Goal: Contribute content: Add original content to the website for others to see

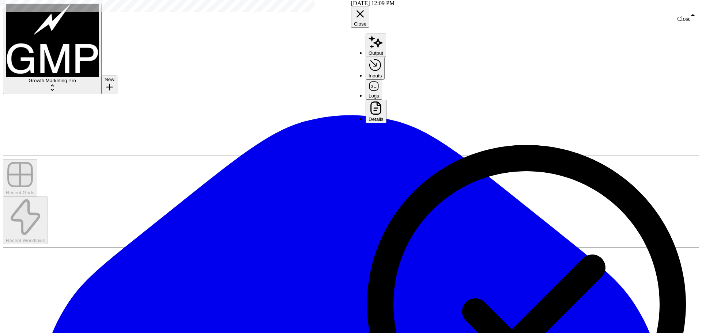
click at [366, 8] on icon "button" at bounding box center [360, 14] width 12 height 12
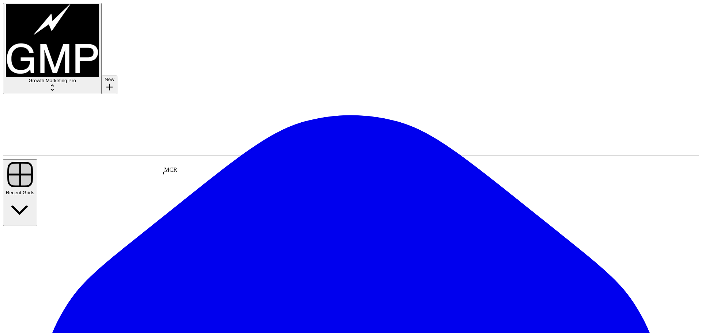
drag, startPoint x: 27, startPoint y: 58, endPoint x: 14, endPoint y: 221, distance: 164.0
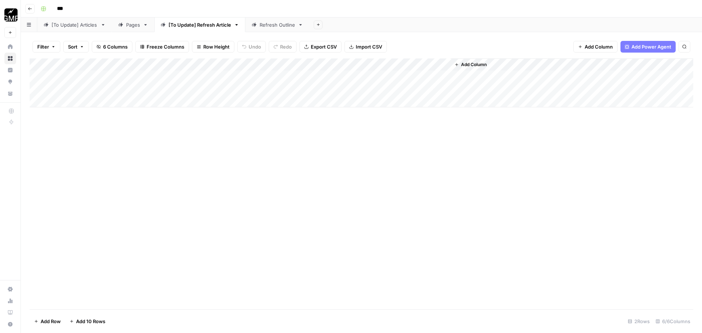
click at [211, 89] on div "Add Column" at bounding box center [362, 82] width 664 height 49
click at [238, 88] on div "Add Column" at bounding box center [362, 82] width 664 height 49
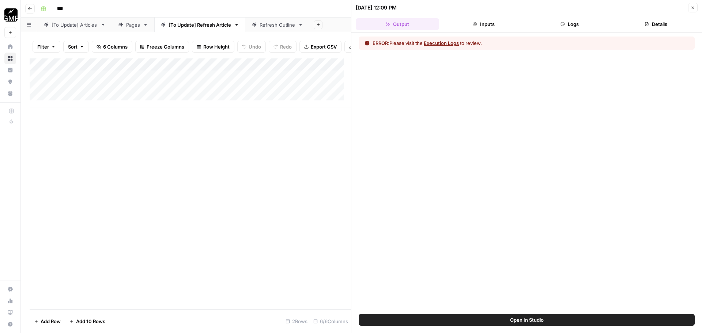
click at [454, 45] on button "Execution Logs" at bounding box center [441, 42] width 35 height 7
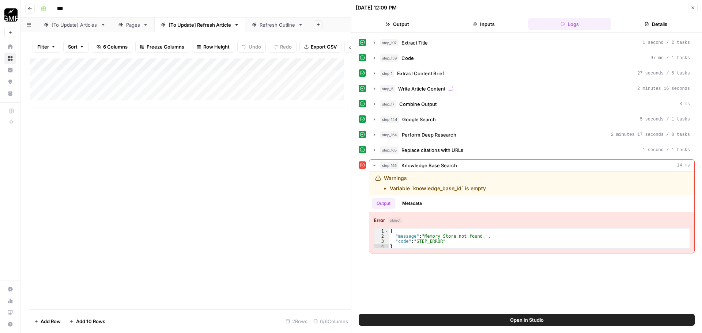
click at [280, 29] on link "Refresh Outline" at bounding box center [277, 25] width 64 height 15
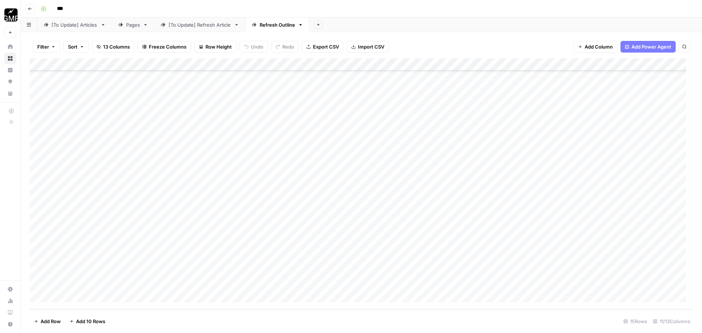
scroll to position [263, 0]
click at [129, 27] on div "Pages" at bounding box center [133, 24] width 14 height 7
click at [67, 200] on div "Add Column" at bounding box center [362, 132] width 664 height 148
click at [80, 203] on div "Add Column" at bounding box center [362, 138] width 664 height 161
type textarea "*"
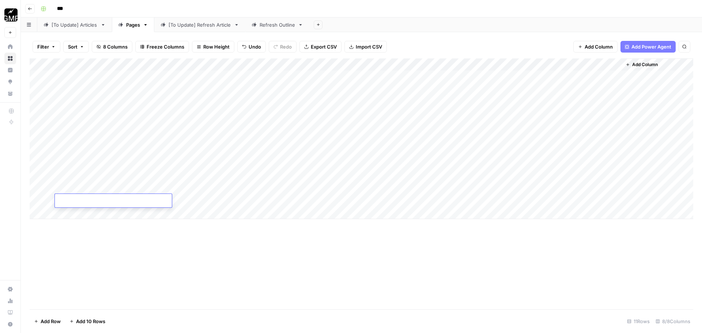
type textarea "*"
type textarea "**********"
click at [361, 199] on div "Add Column" at bounding box center [362, 138] width 664 height 161
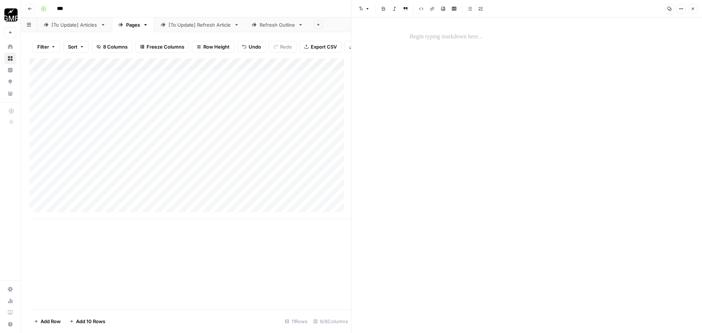
click at [469, 37] on p at bounding box center [527, 37] width 234 height 10
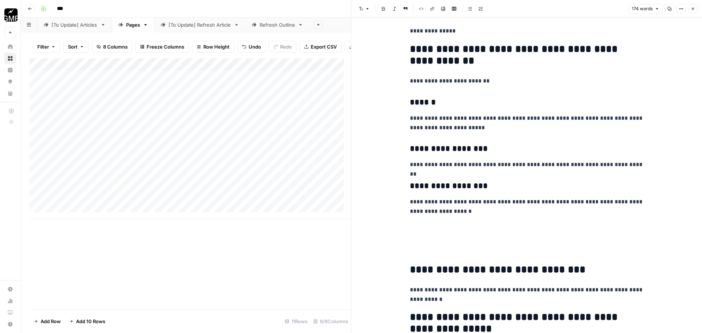
scroll to position [539, 0]
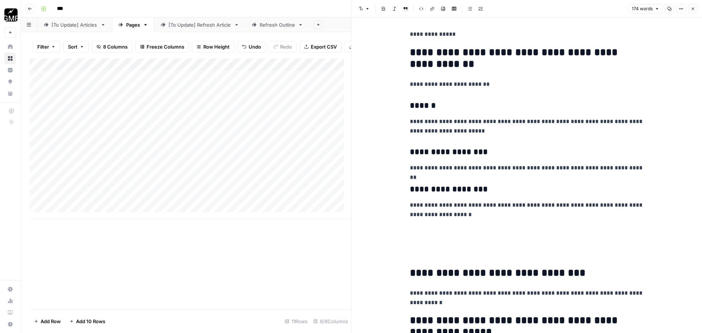
click at [442, 244] on p at bounding box center [527, 250] width 234 height 19
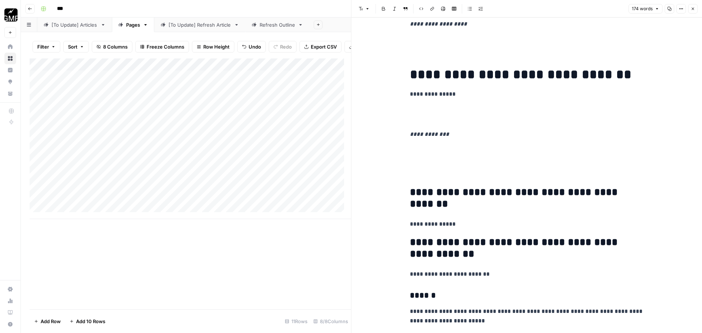
scroll to position [341, 0]
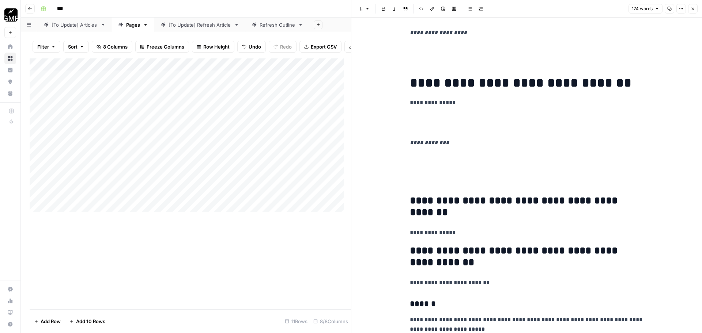
click at [427, 177] on p at bounding box center [527, 178] width 234 height 19
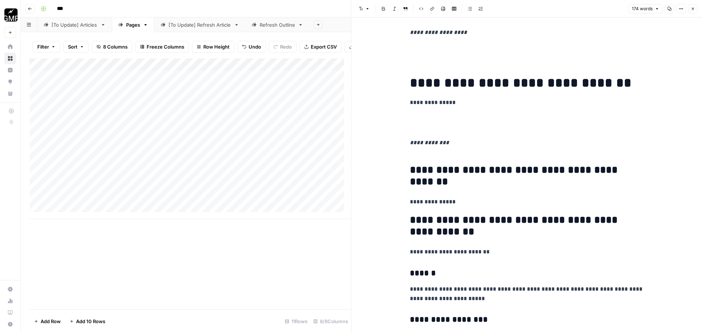
click at [419, 126] on p at bounding box center [527, 122] width 234 height 19
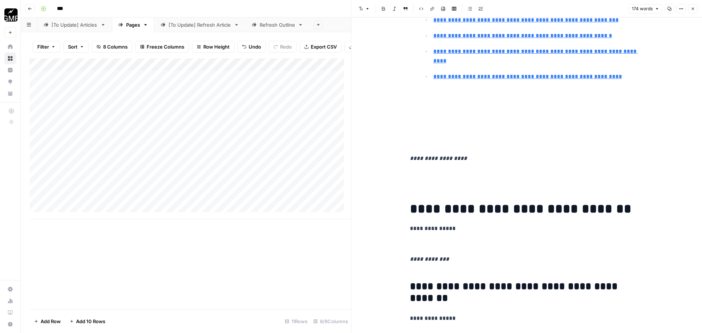
scroll to position [214, 0]
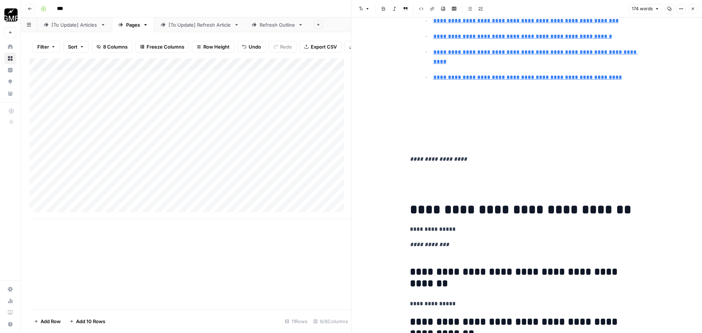
click at [423, 189] on div "**********" at bounding box center [526, 239] width 243 height 849
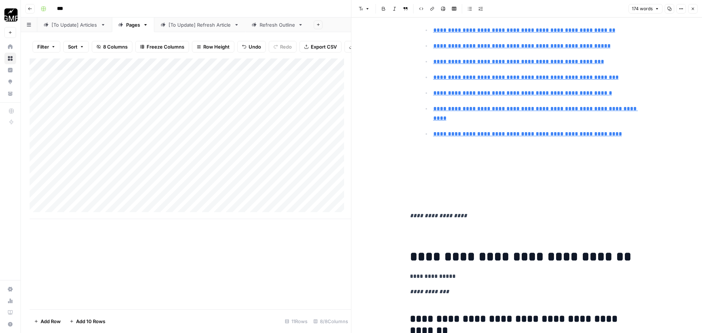
scroll to position [158, 0]
click at [423, 189] on p at bounding box center [527, 195] width 234 height 19
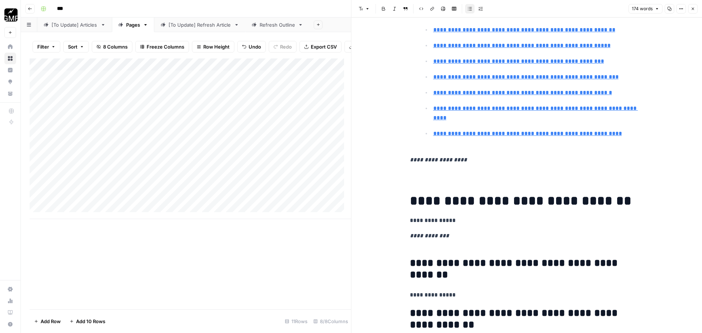
scroll to position [0, 0]
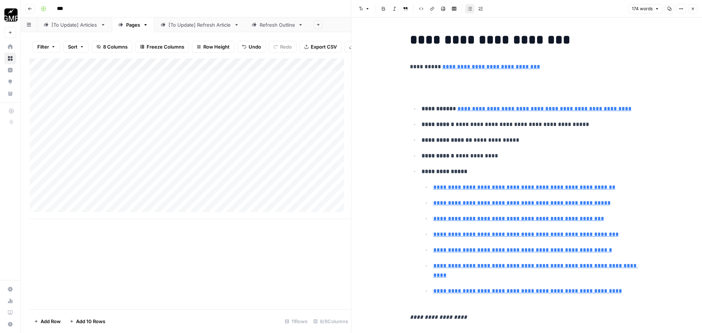
click at [446, 82] on p at bounding box center [527, 87] width 234 height 19
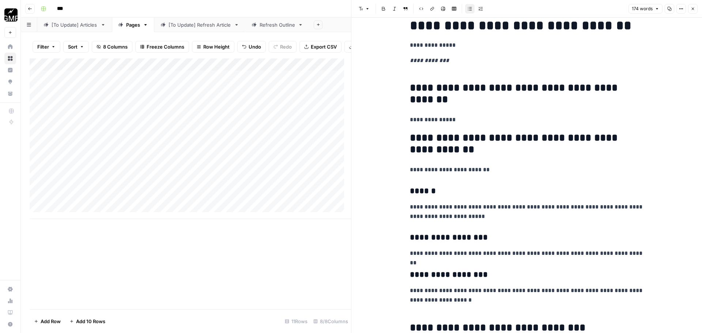
scroll to position [488, 0]
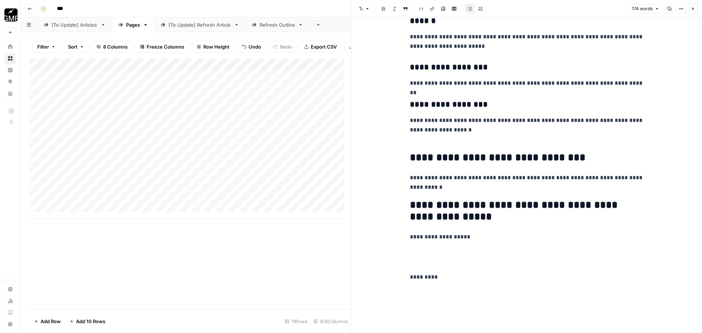
click at [691, 10] on icon "button" at bounding box center [693, 9] width 4 height 4
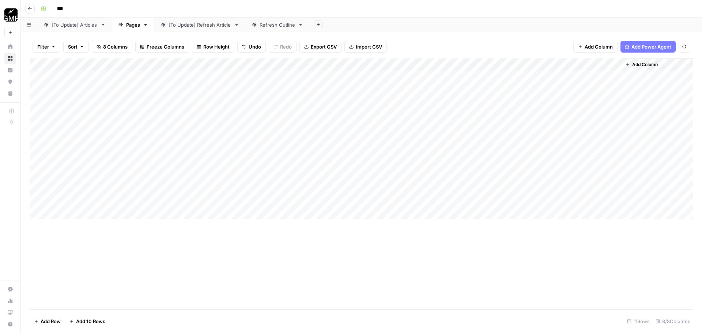
click at [413, 201] on div "Add Column" at bounding box center [362, 138] width 664 height 161
click at [77, 210] on div "Add Column" at bounding box center [362, 138] width 664 height 161
click at [77, 210] on textarea at bounding box center [113, 214] width 117 height 10
type textarea "**********"
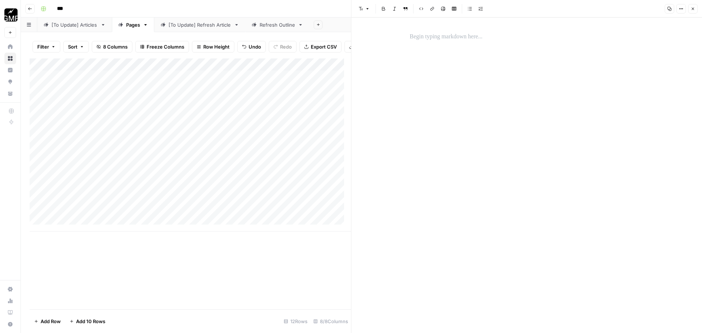
click at [457, 30] on div at bounding box center [526, 36] width 243 height 15
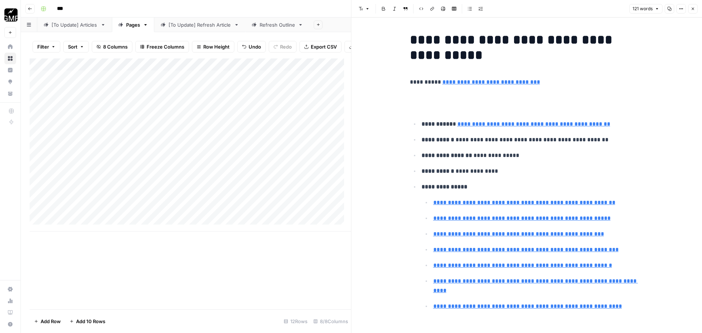
scroll to position [482, 0]
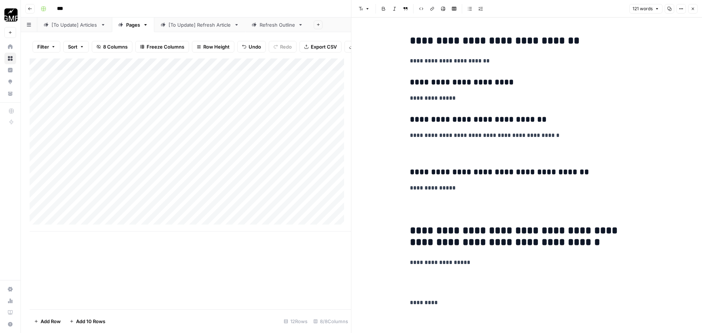
click at [429, 211] on p at bounding box center [527, 208] width 234 height 19
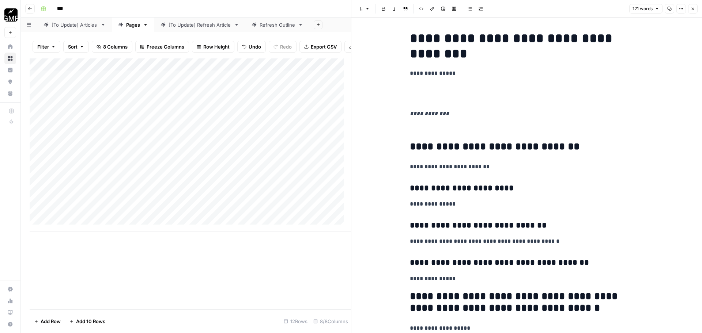
scroll to position [325, 0]
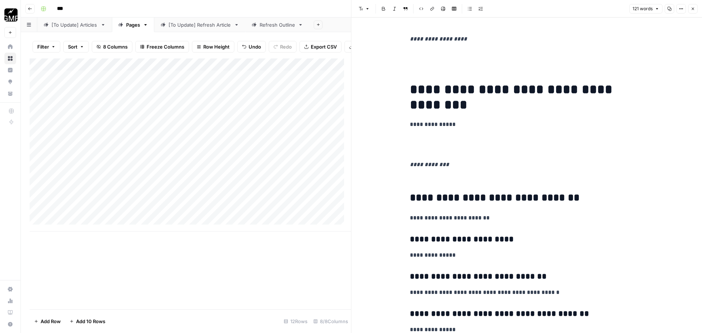
click at [416, 147] on p at bounding box center [527, 144] width 234 height 19
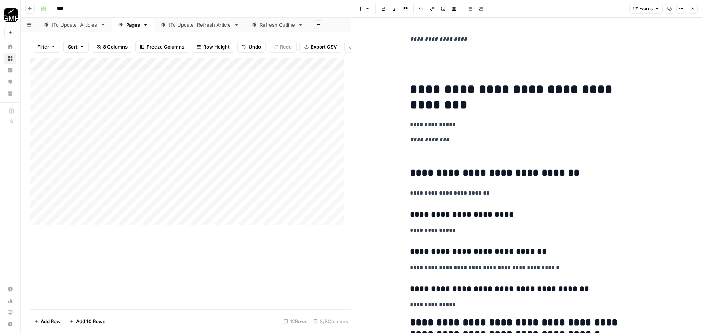
click at [416, 152] on p at bounding box center [527, 156] width 234 height 10
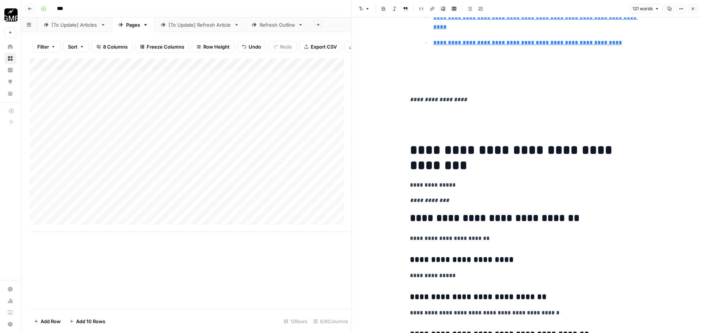
scroll to position [259, 0]
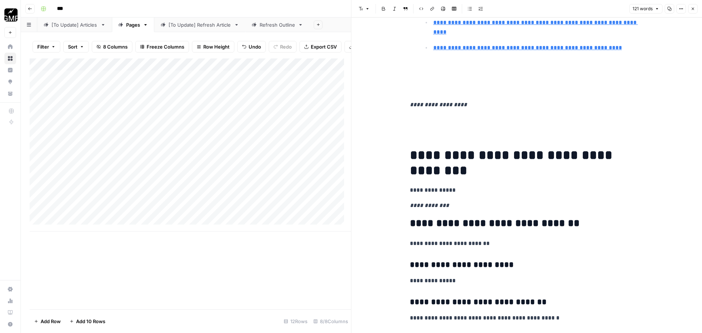
click at [429, 127] on p at bounding box center [527, 125] width 234 height 19
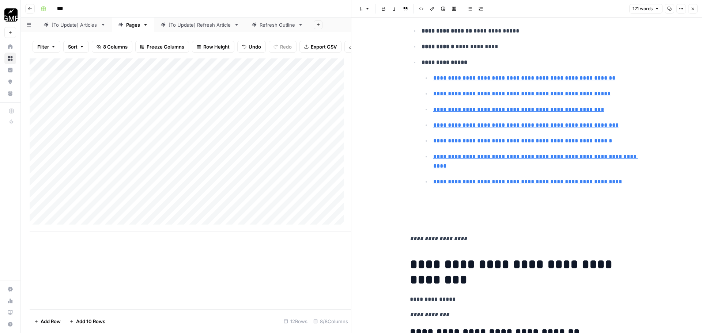
scroll to position [124, 0]
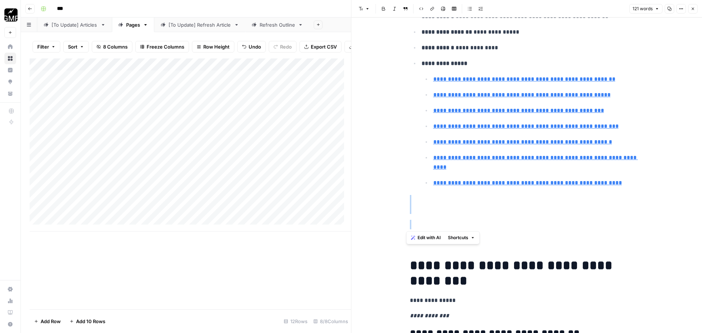
drag, startPoint x: 426, startPoint y: 224, endPoint x: 405, endPoint y: 199, distance: 32.7
click at [405, 199] on div "**********" at bounding box center [526, 247] width 243 height 683
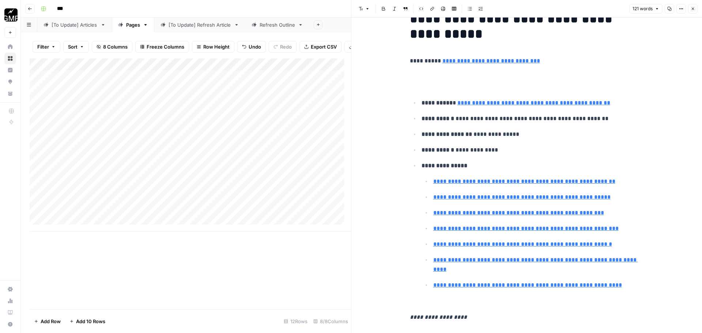
scroll to position [0, 0]
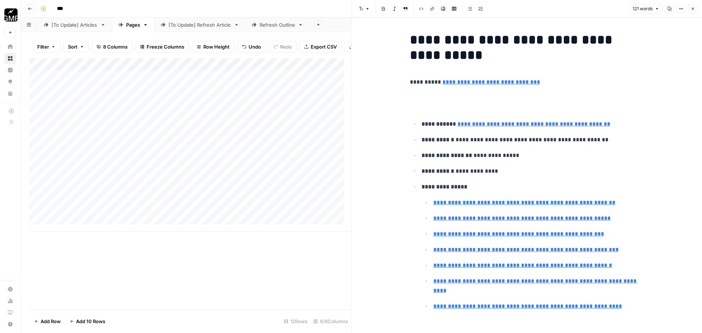
click at [428, 107] on p at bounding box center [527, 102] width 234 height 19
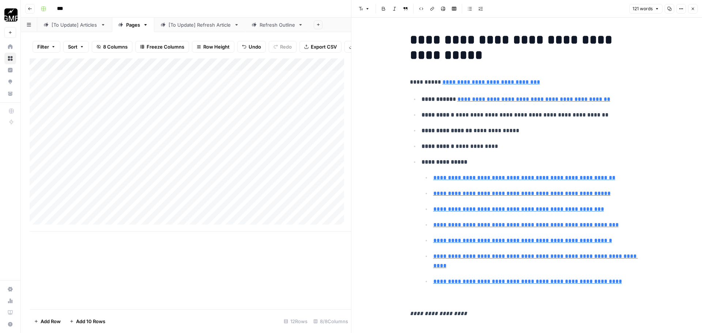
click at [693, 11] on icon "button" at bounding box center [693, 9] width 4 height 4
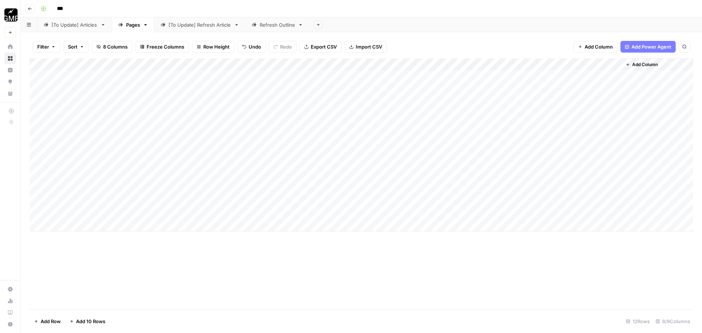
click at [414, 218] on div "Add Column" at bounding box center [362, 144] width 664 height 173
click at [550, 202] on div "Add Column" at bounding box center [362, 144] width 664 height 173
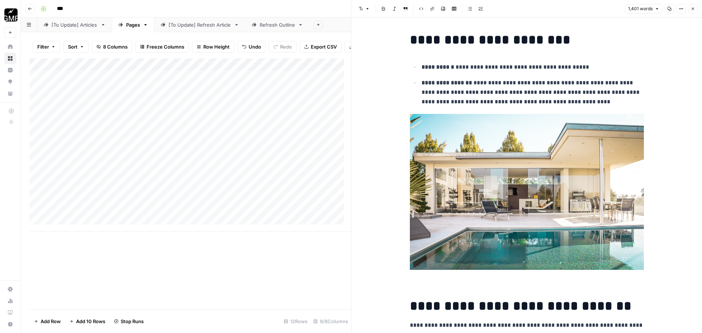
click at [695, 10] on icon "button" at bounding box center [693, 9] width 4 height 4
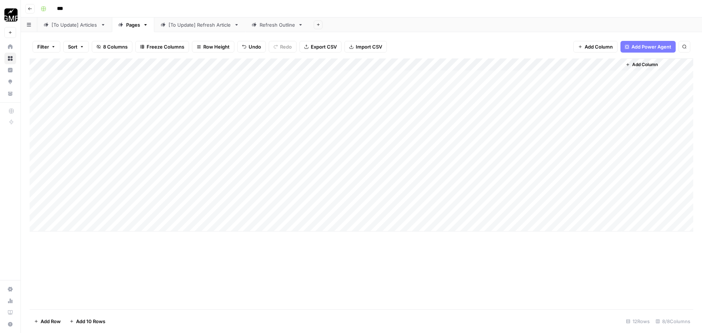
click at [72, 224] on div "Add Column" at bounding box center [362, 144] width 664 height 173
type textarea "**********"
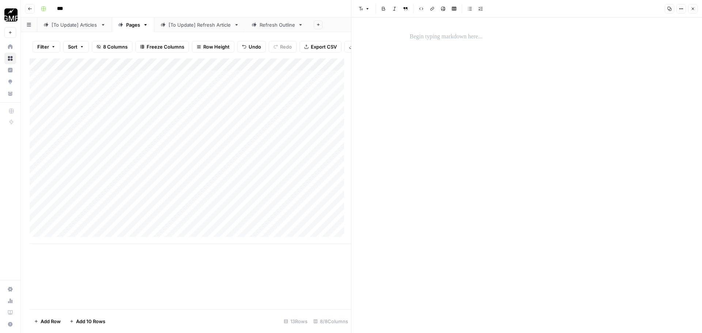
click at [509, 58] on div at bounding box center [526, 176] width 243 height 316
click at [482, 39] on p at bounding box center [527, 37] width 234 height 10
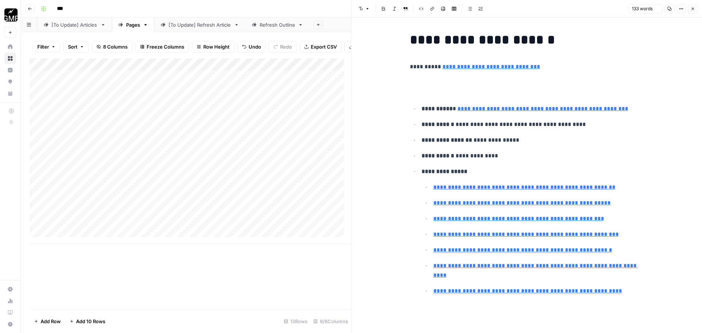
scroll to position [681, 0]
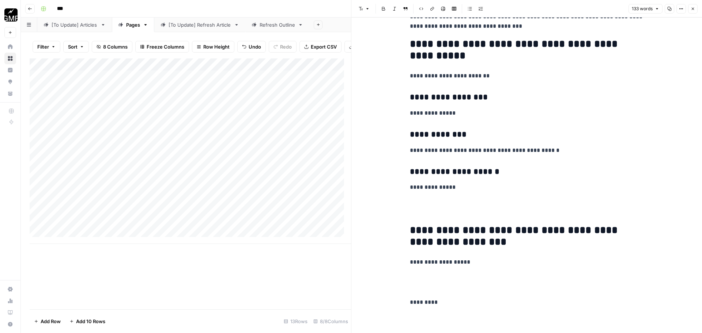
click at [421, 287] on p at bounding box center [527, 282] width 234 height 19
click at [415, 212] on p at bounding box center [527, 207] width 234 height 19
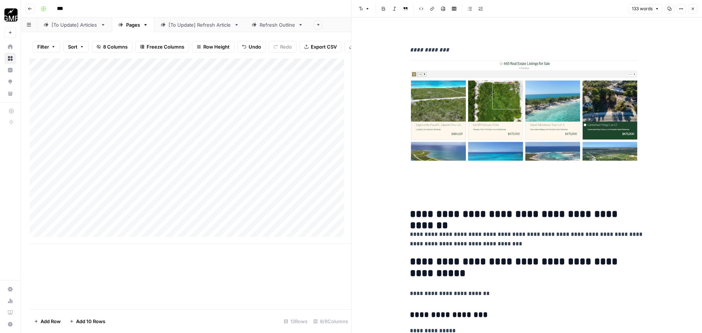
scroll to position [462, 0]
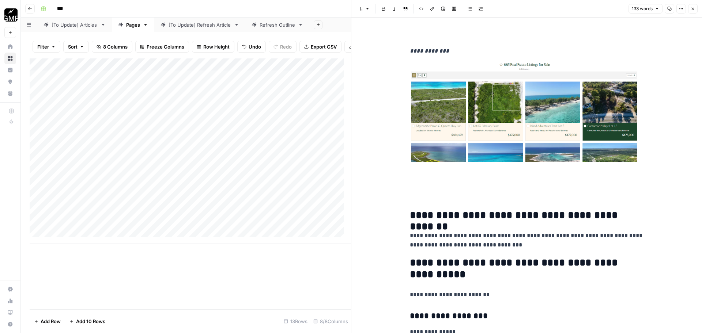
click at [421, 200] on p at bounding box center [527, 192] width 234 height 19
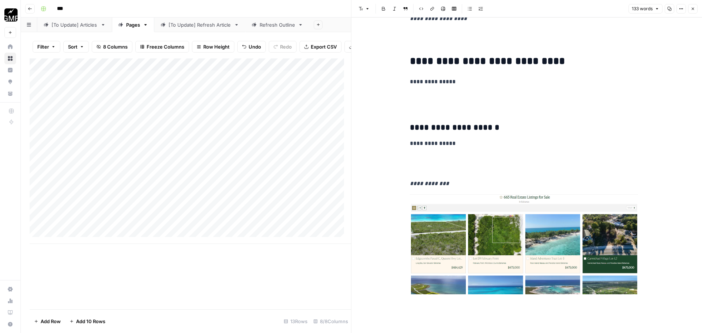
scroll to position [318, 0]
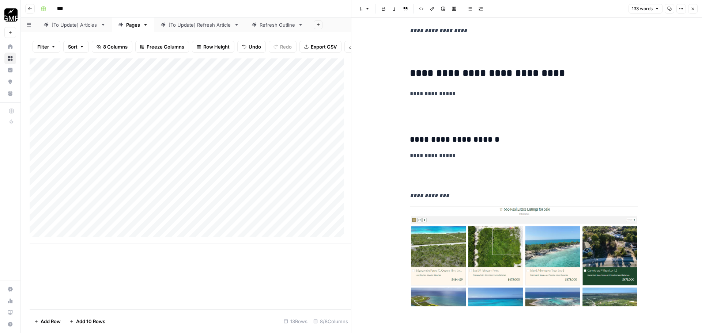
click at [431, 113] on p at bounding box center [527, 114] width 234 height 19
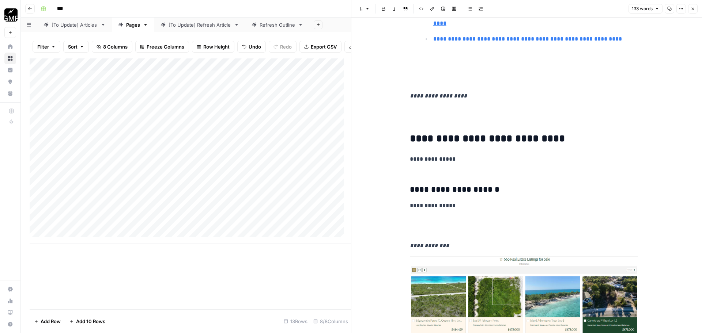
scroll to position [252, 0]
click at [430, 126] on p at bounding box center [527, 116] width 234 height 19
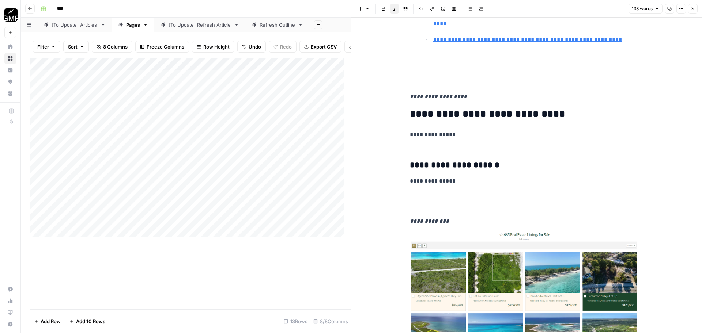
click at [420, 204] on p at bounding box center [527, 201] width 234 height 19
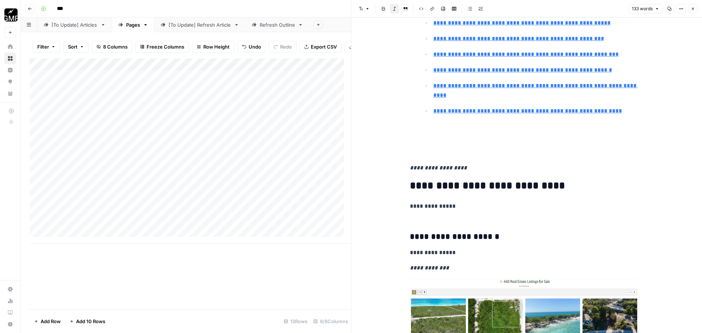
scroll to position [146, 0]
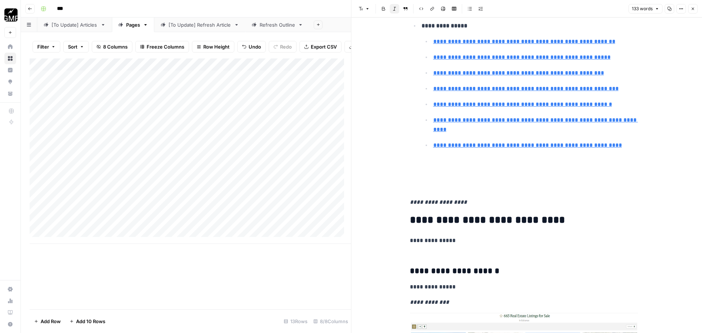
click at [429, 175] on p at bounding box center [527, 167] width 234 height 19
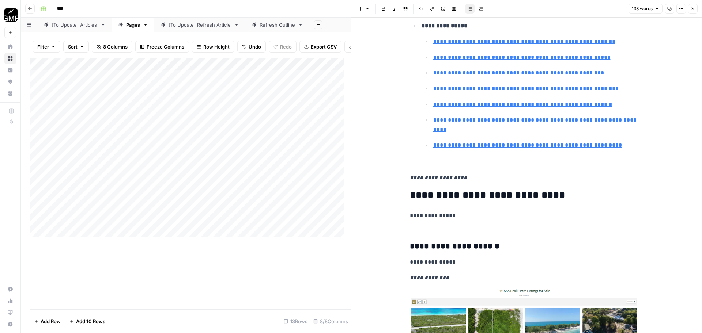
scroll to position [0, 0]
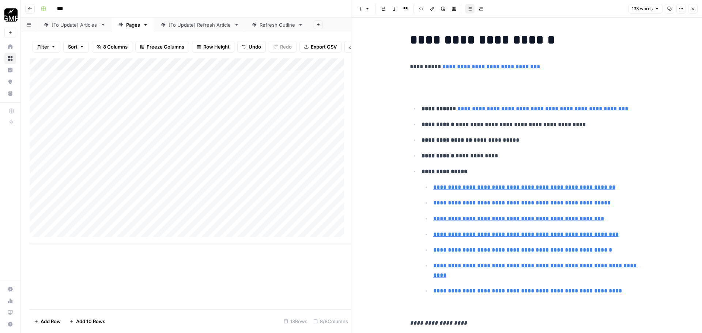
click at [438, 92] on p at bounding box center [527, 87] width 234 height 19
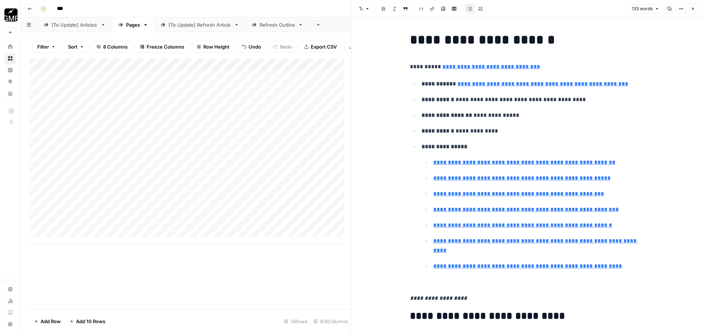
click at [690, 10] on button "Close" at bounding box center [693, 9] width 10 height 10
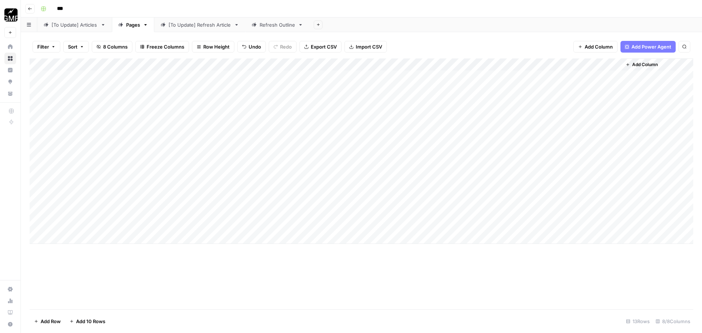
click at [415, 224] on div "Add Column" at bounding box center [362, 151] width 664 height 186
click at [83, 238] on div "Add Column" at bounding box center [362, 151] width 664 height 186
type textarea "**********"
click at [354, 236] on div "Add Column" at bounding box center [362, 157] width 664 height 198
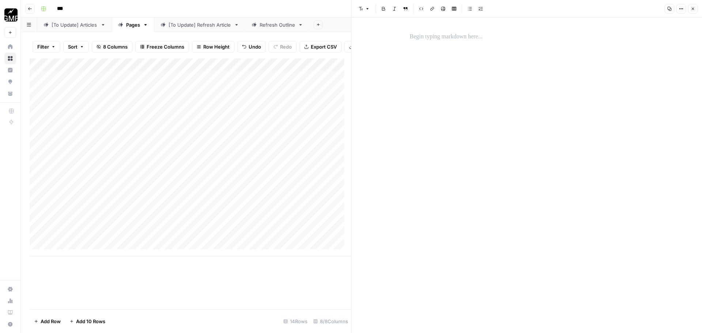
click at [488, 39] on p at bounding box center [527, 37] width 234 height 10
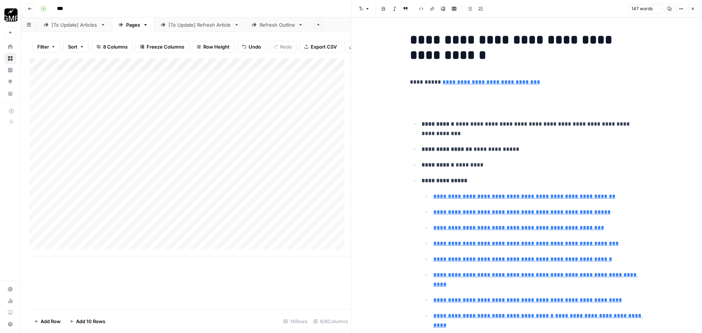
scroll to position [871, 0]
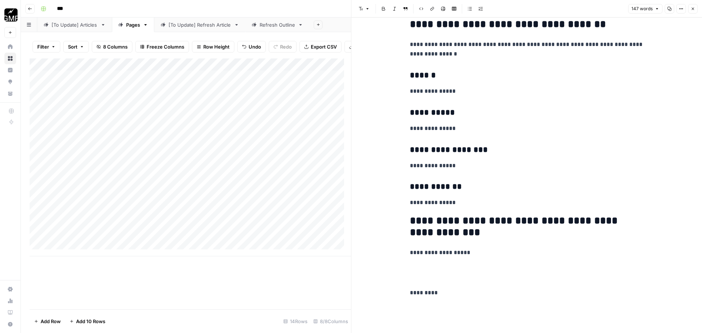
click at [428, 280] on p at bounding box center [527, 273] width 234 height 19
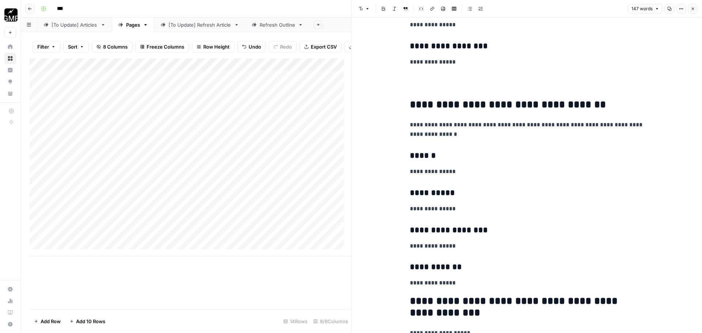
scroll to position [697, 0]
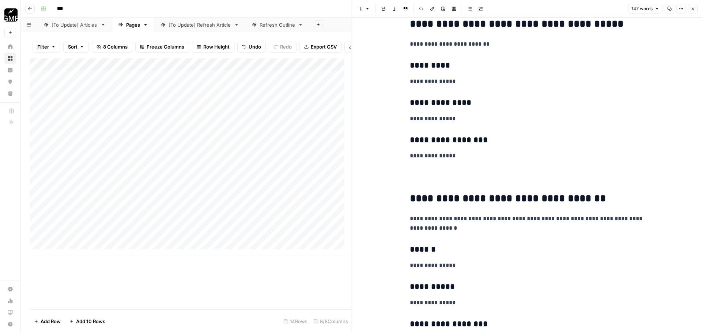
click at [431, 177] on p at bounding box center [527, 176] width 234 height 19
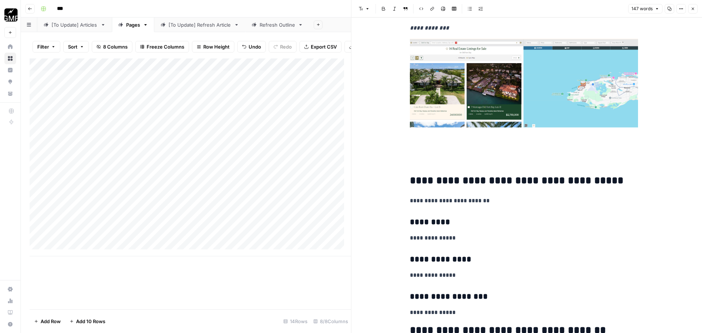
scroll to position [534, 0]
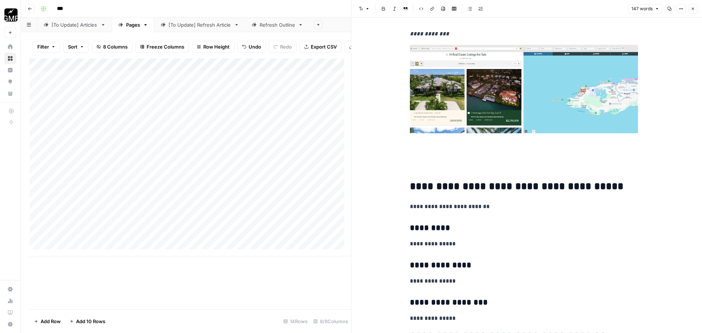
click at [429, 161] on p at bounding box center [527, 164] width 234 height 19
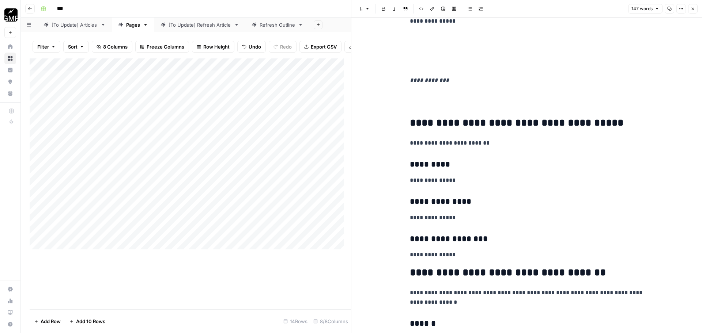
scroll to position [487, 0]
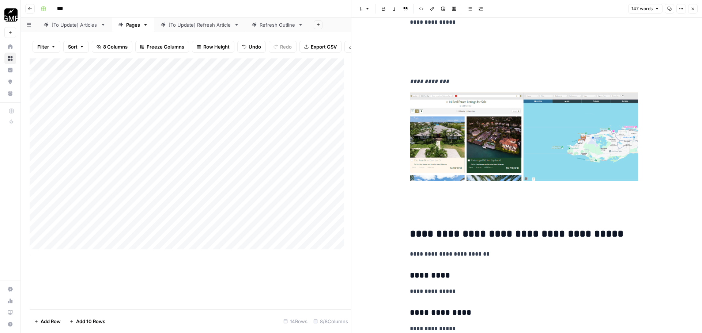
click at [426, 219] on p at bounding box center [527, 211] width 234 height 19
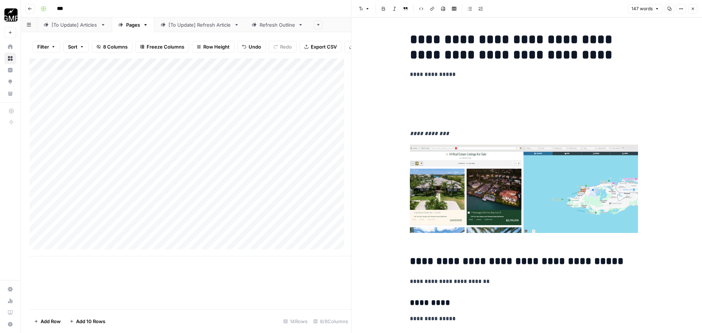
scroll to position [428, 0]
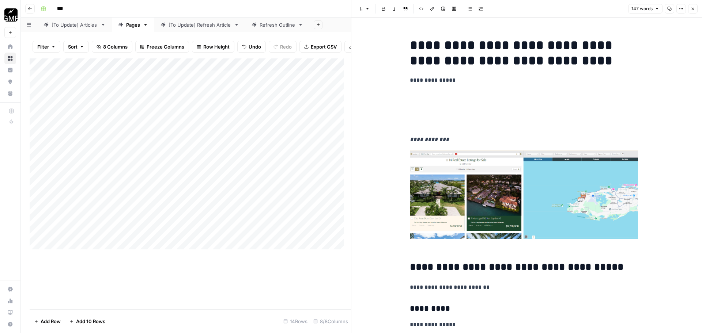
click at [426, 118] on p at bounding box center [527, 110] width 234 height 38
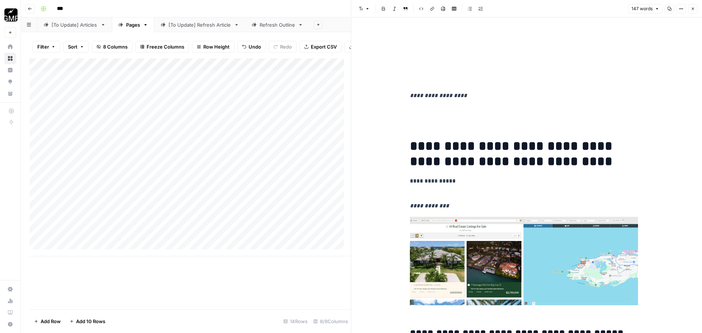
scroll to position [279, 0]
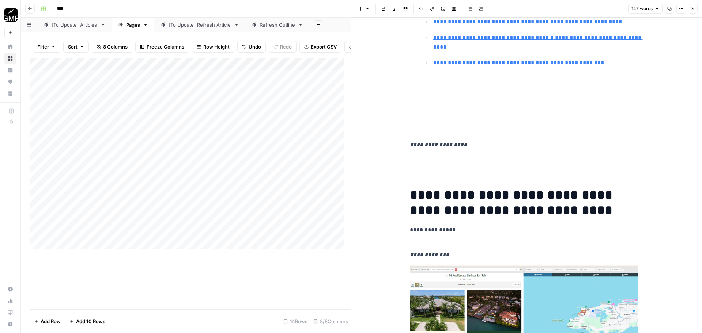
click at [430, 177] on div "**********" at bounding box center [526, 293] width 243 height 1084
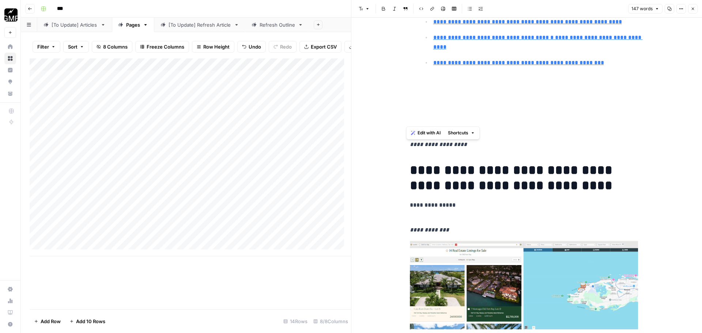
drag, startPoint x: 421, startPoint y: 124, endPoint x: 406, endPoint y: 84, distance: 42.8
click at [406, 84] on div "**********" at bounding box center [526, 280] width 243 height 1059
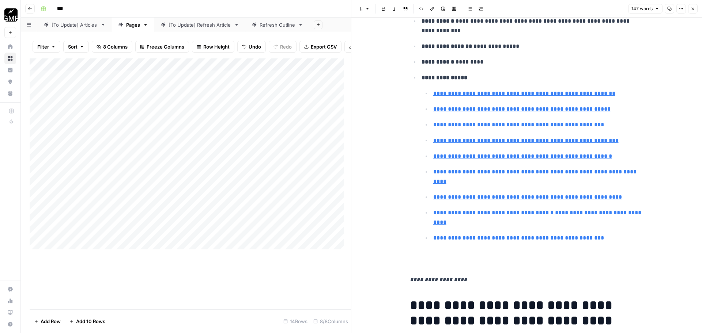
scroll to position [0, 0]
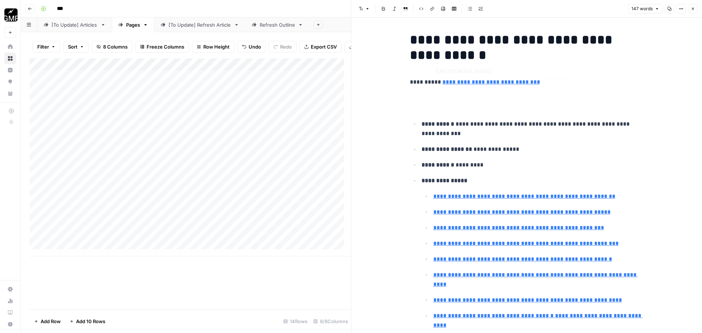
click at [480, 103] on p at bounding box center [527, 102] width 234 height 19
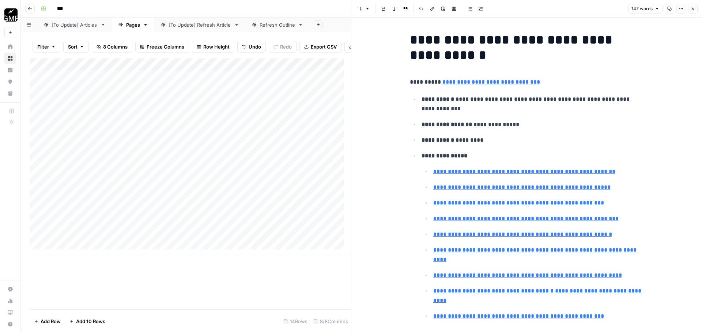
click at [695, 6] on button "Close" at bounding box center [693, 9] width 10 height 10
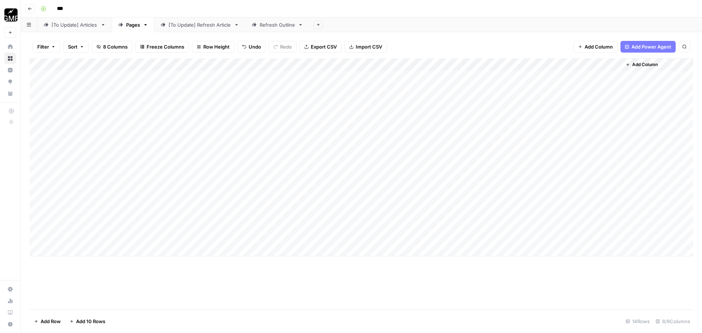
click at [415, 239] on div "Add Column" at bounding box center [362, 157] width 664 height 198
